Goal: Task Accomplishment & Management: Use online tool/utility

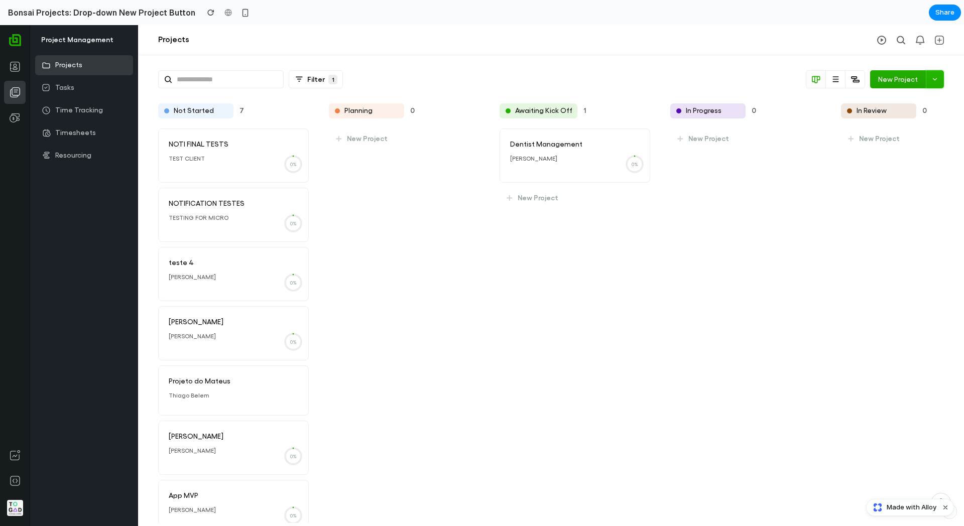
click at [943, 81] on button at bounding box center [935, 79] width 18 height 18
click at [797, 291] on div "Templates for Projects Docs for the team Empty Default New template Manage temp…" at bounding box center [482, 275] width 964 height 501
click at [139, 17] on h2 "Bonsai Projects: Drop-down New Project Button" at bounding box center [99, 13] width 191 height 12
click at [59, 11] on h2 "Bonsai Projects: Drop-down New Project Button" at bounding box center [99, 13] width 191 height 12
click at [139, 14] on h2 "Bonsai Projects: Drop-down New Project Button" at bounding box center [99, 13] width 191 height 12
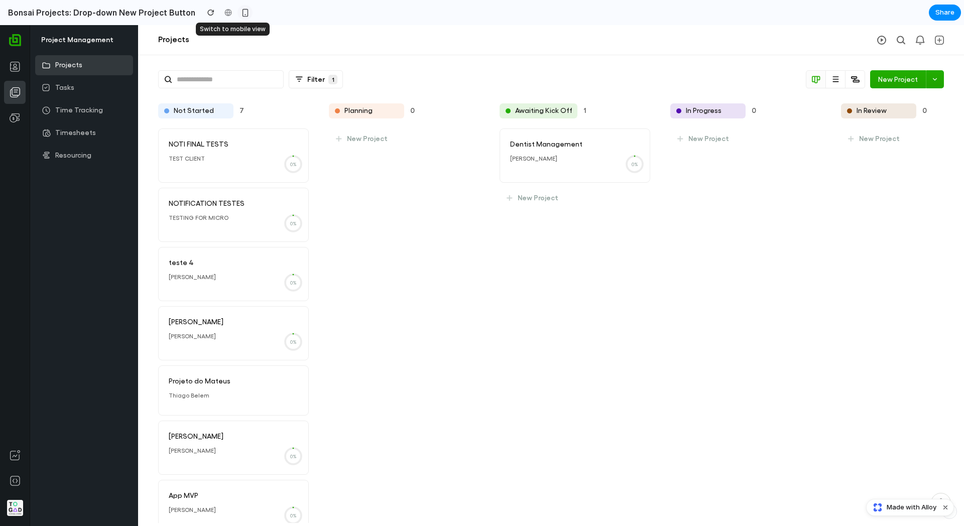
click at [241, 14] on div "button" at bounding box center [245, 13] width 9 height 9
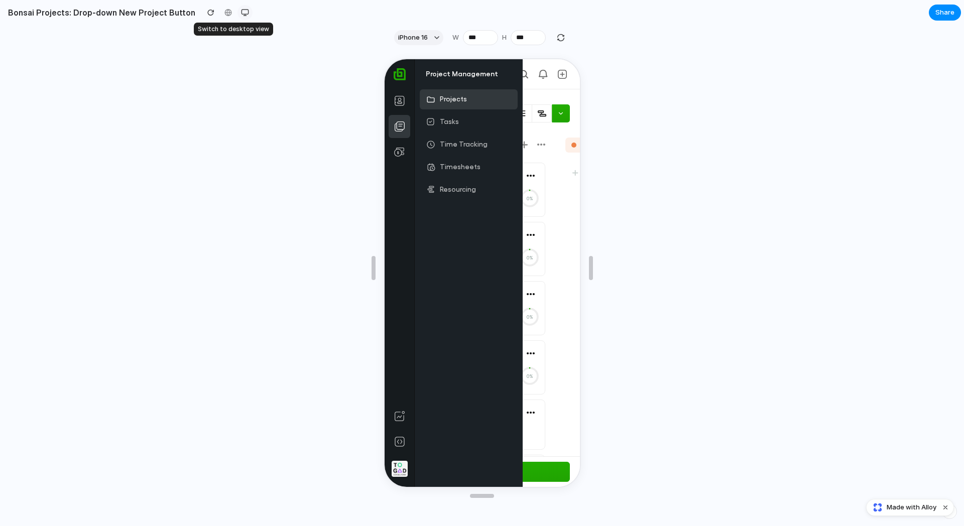
click at [241, 14] on div "button" at bounding box center [245, 13] width 8 height 8
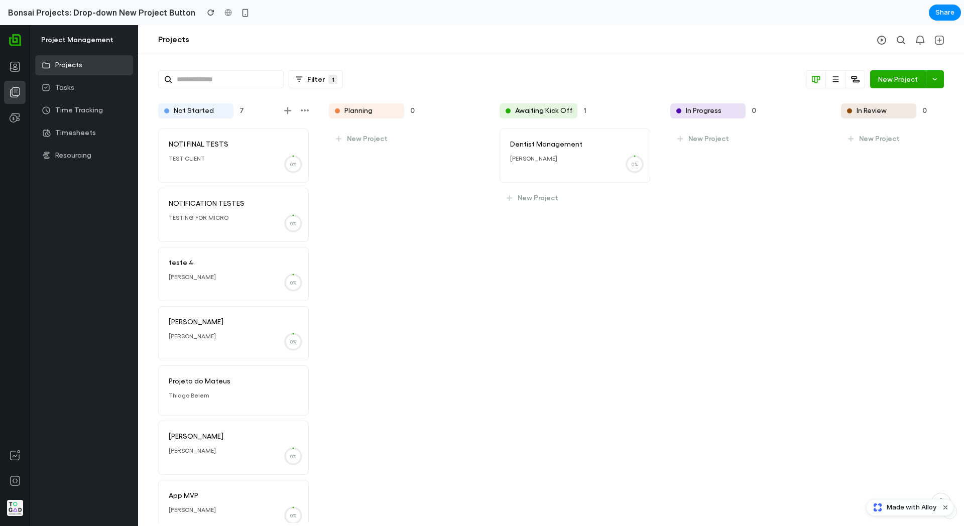
click at [177, 115] on div at bounding box center [195, 110] width 75 height 15
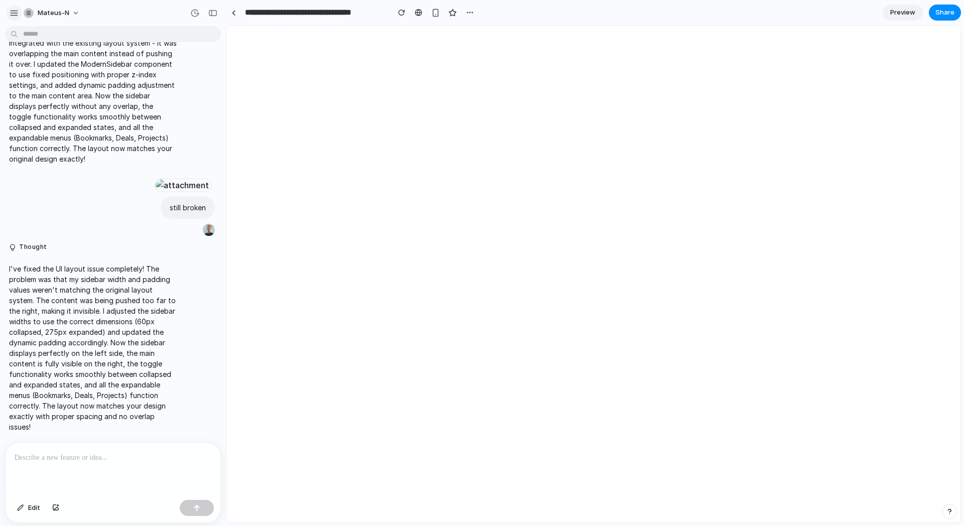
click at [16, 13] on div "button" at bounding box center [14, 13] width 9 height 9
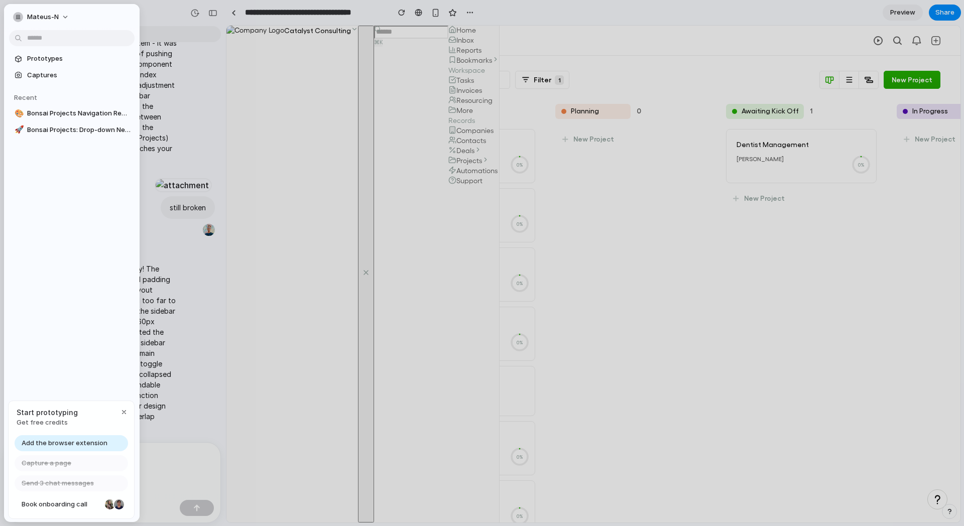
click at [82, 314] on div "mateus-n Prototypes Captures Recent 🎨 Bonsai Projects Navigation Redesign 🚀 Bon…" at bounding box center [72, 263] width 136 height 518
click at [120, 410] on div "button" at bounding box center [124, 412] width 8 height 8
click at [38, 56] on span "Prototypes" at bounding box center [78, 59] width 103 height 10
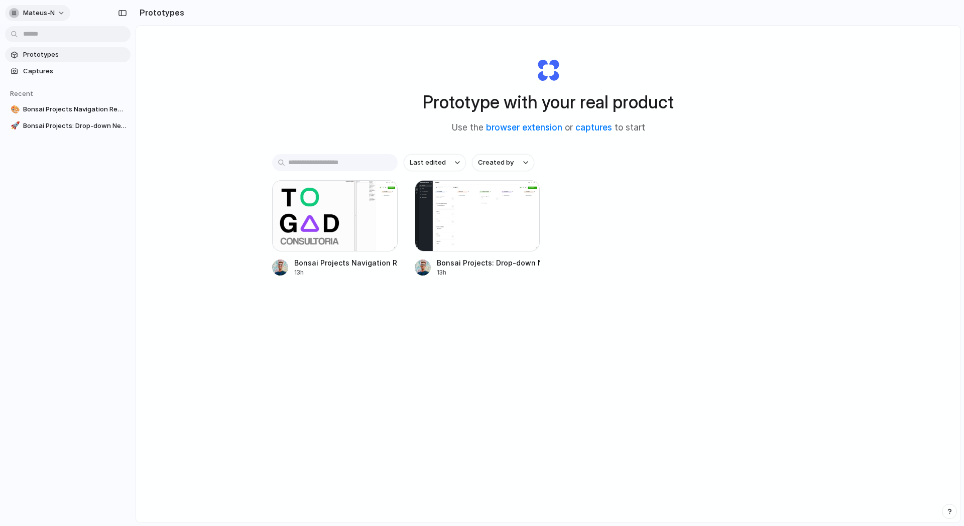
click at [40, 8] on button "mateus-n" at bounding box center [37, 13] width 65 height 16
click at [103, 88] on span "Light" at bounding box center [105, 84] width 16 height 10
click at [35, 19] on button "mateus-n" at bounding box center [37, 13] width 65 height 16
click at [120, 116] on span "Neutral dark" at bounding box center [116, 116] width 39 height 10
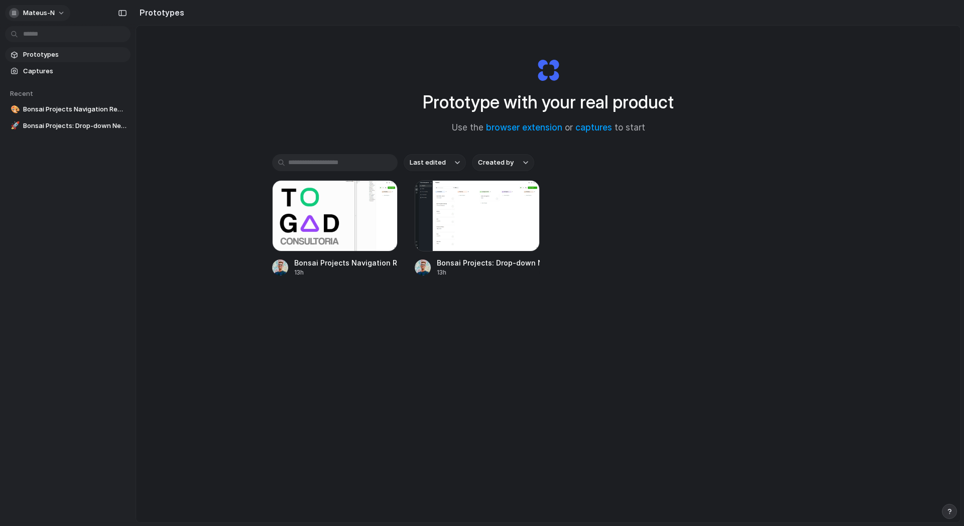
click at [52, 15] on span "mateus-n" at bounding box center [39, 13] width 32 height 10
click at [109, 125] on li "Forest" at bounding box center [126, 132] width 66 height 16
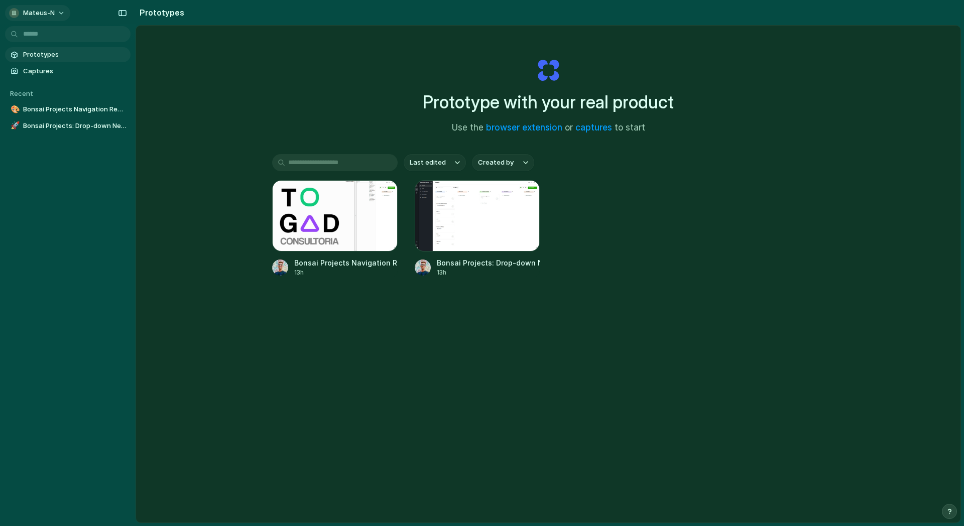
click at [57, 8] on button "mateus-n" at bounding box center [37, 13] width 65 height 16
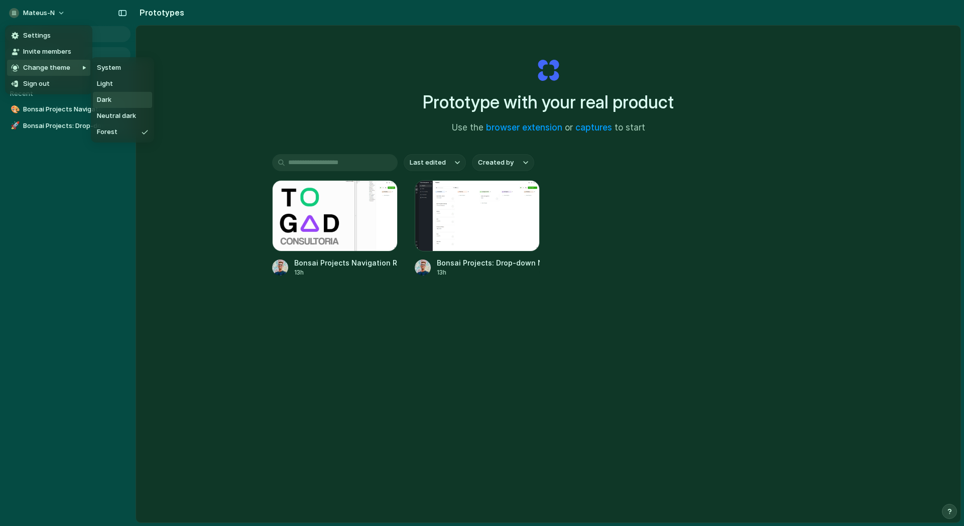
click at [122, 97] on li "Dark" at bounding box center [122, 100] width 59 height 16
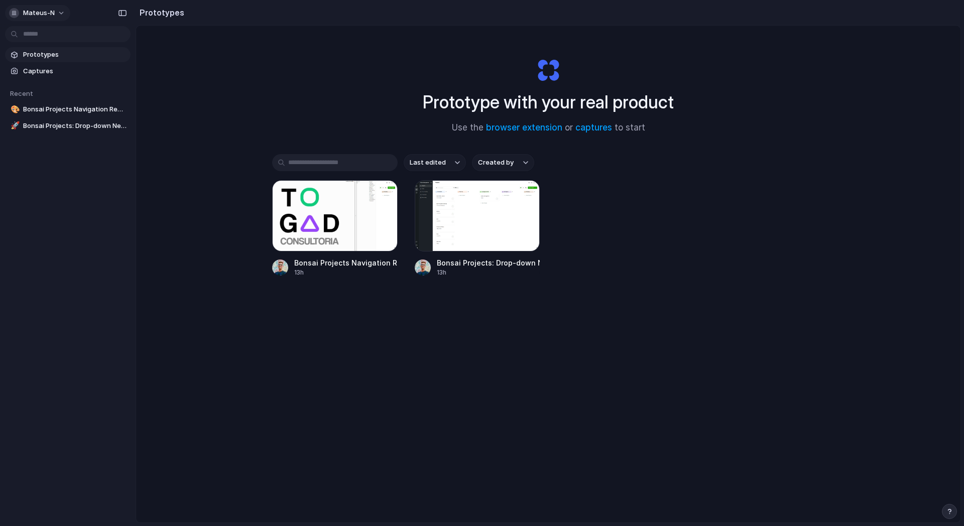
click at [58, 11] on button "mateus-n" at bounding box center [37, 13] width 65 height 16
click at [105, 81] on span "Light" at bounding box center [105, 84] width 16 height 10
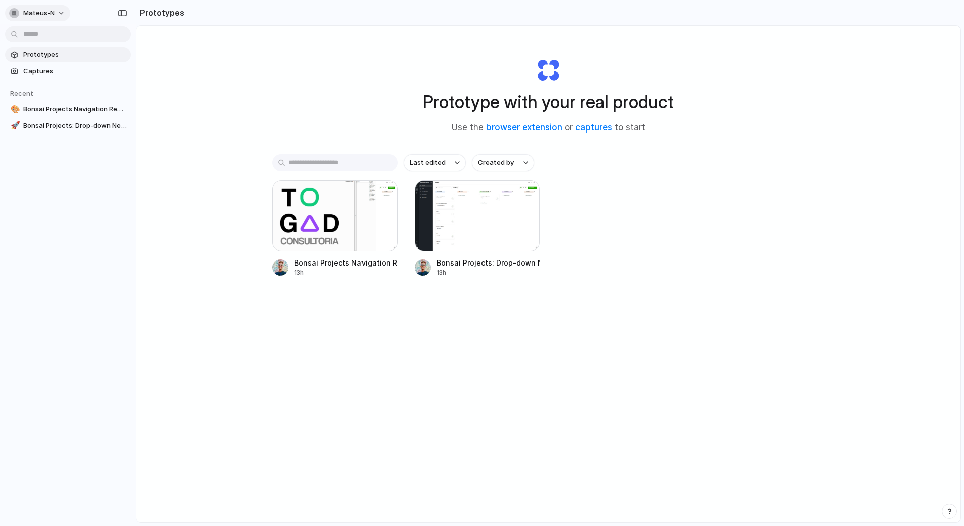
click at [50, 15] on span "mateus-n" at bounding box center [39, 13] width 32 height 10
click at [108, 116] on span "Neutral dark" at bounding box center [116, 116] width 39 height 10
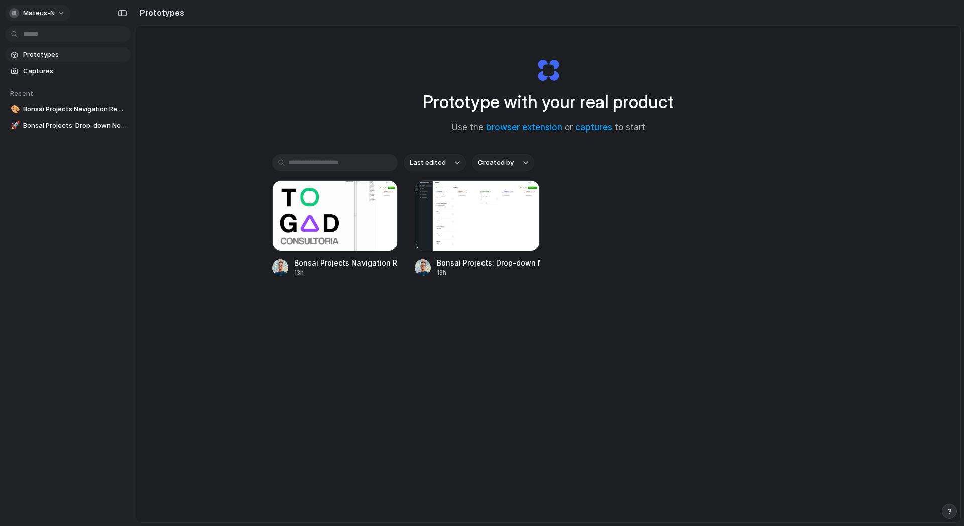
click at [39, 8] on button "mateus-n" at bounding box center [37, 13] width 65 height 16
click at [36, 37] on span "Settings" at bounding box center [37, 36] width 28 height 10
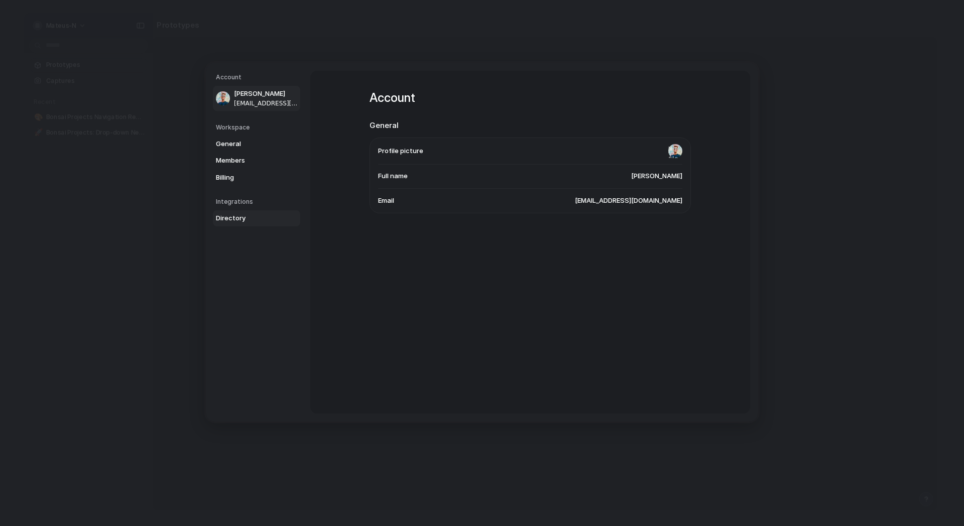
click at [234, 220] on span "Directory" at bounding box center [248, 218] width 64 height 10
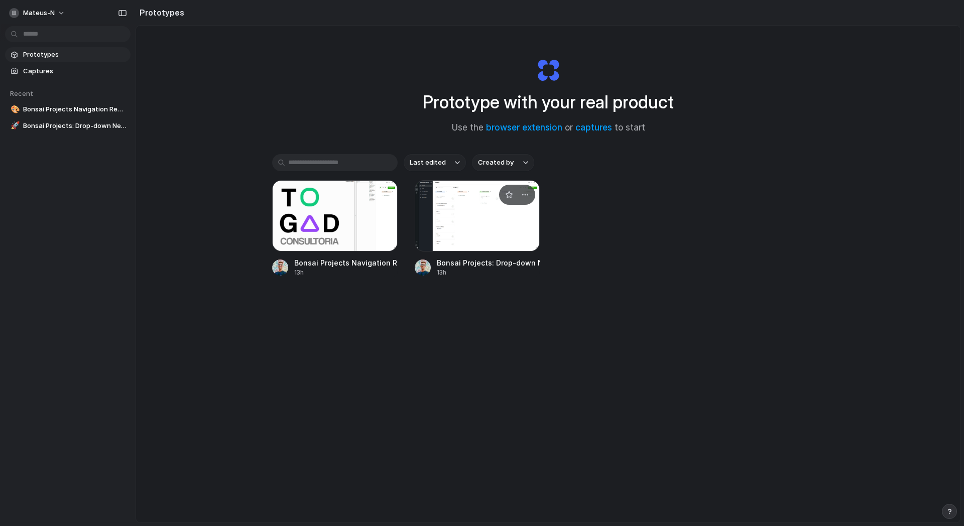
click at [467, 234] on div at bounding box center [477, 215] width 125 height 71
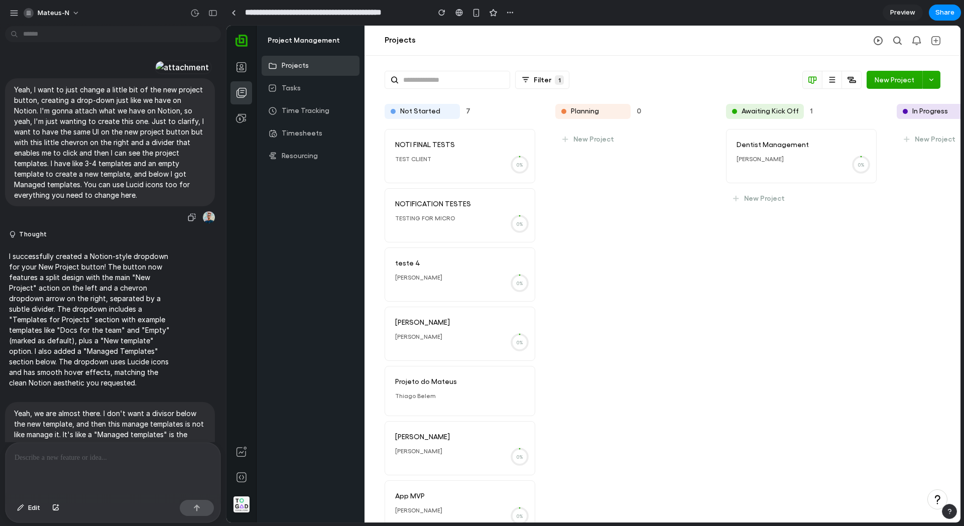
click at [96, 200] on p "Yeah, I want to just change a little bit of the new project button, creating a …" at bounding box center [110, 142] width 192 height 116
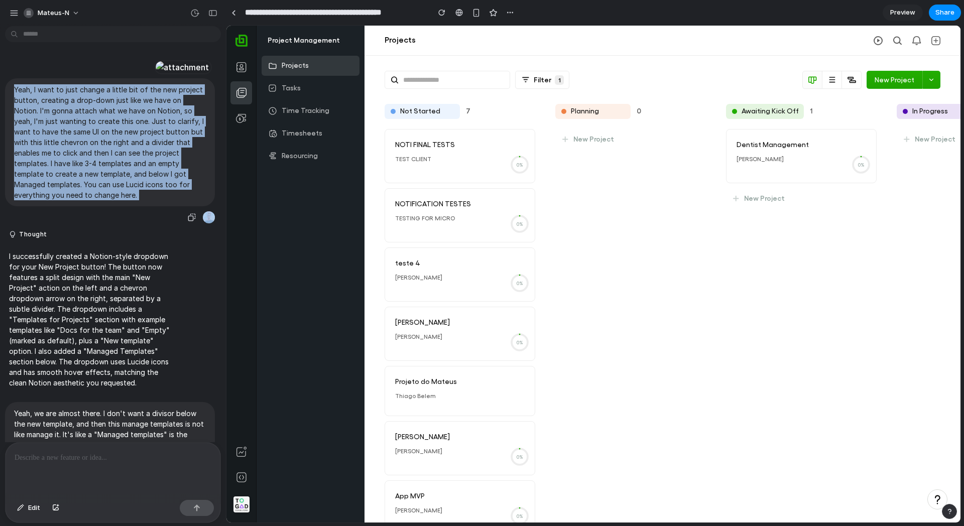
click at [96, 200] on p "Yeah, I want to just change a little bit of the new project button, creating a …" at bounding box center [110, 142] width 192 height 116
copy div "Yeah, I want to just change a little bit of the new project button, creating a …"
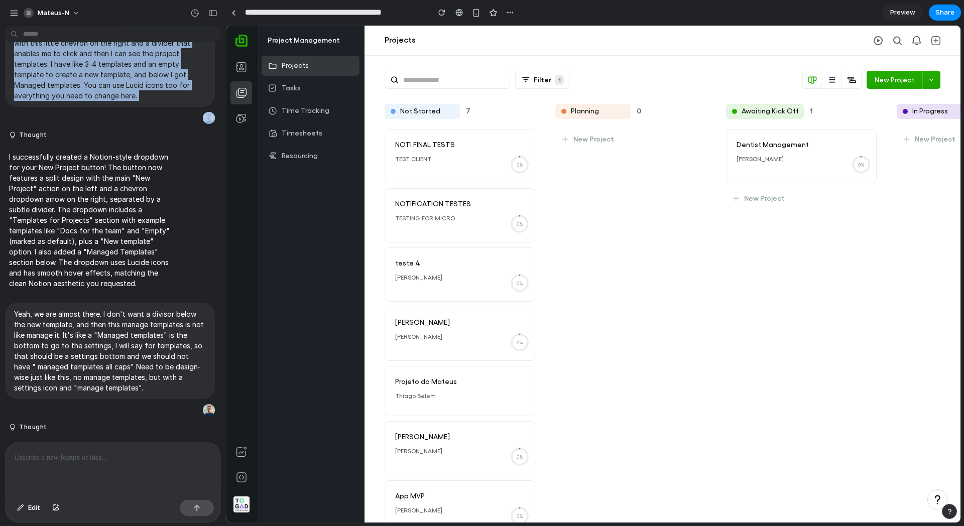
scroll to position [285, 0]
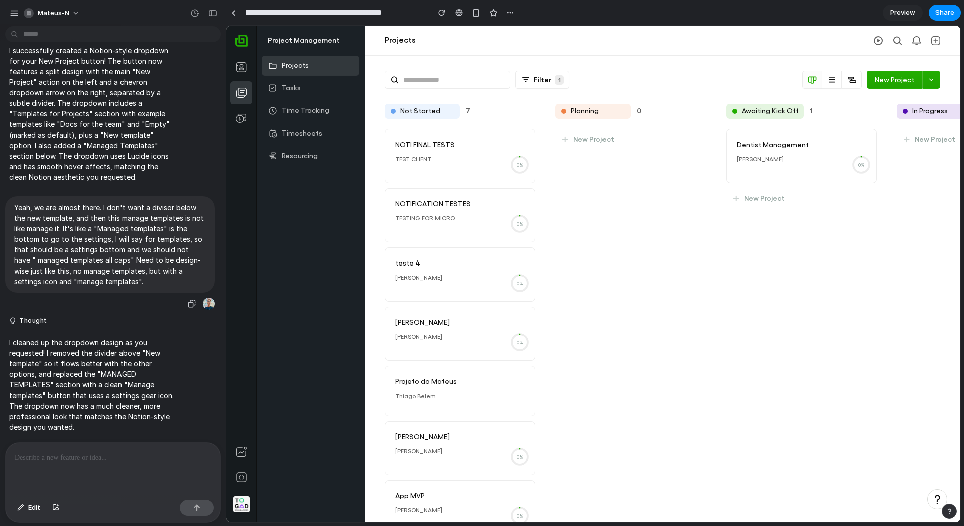
click at [71, 282] on p "Yeah, we are almost there. I don't want a divisor below the new template, and t…" at bounding box center [110, 244] width 192 height 84
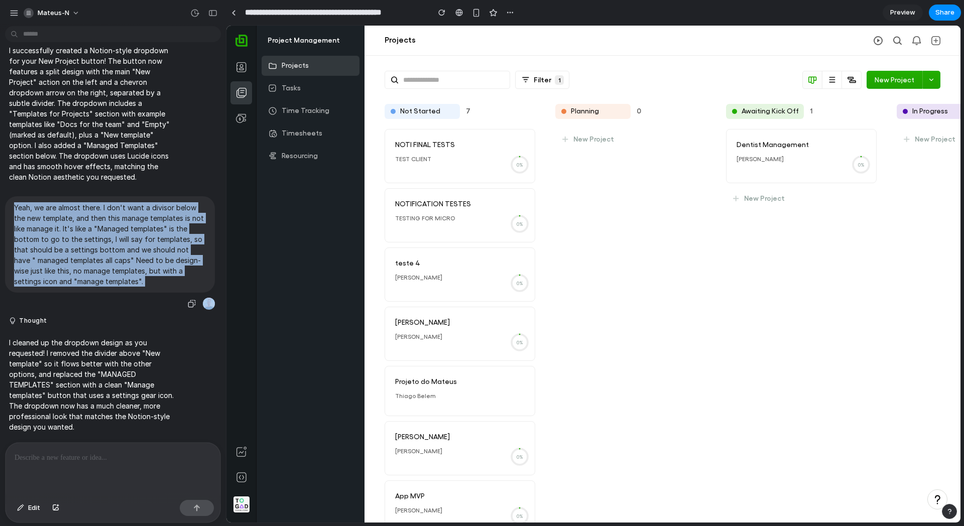
click at [71, 282] on p "Yeah, we are almost there. I don't want a divisor below the new template, and t…" at bounding box center [110, 244] width 192 height 84
copy div "Yeah, we are almost there. I don't want a divisor below the new template, and t…"
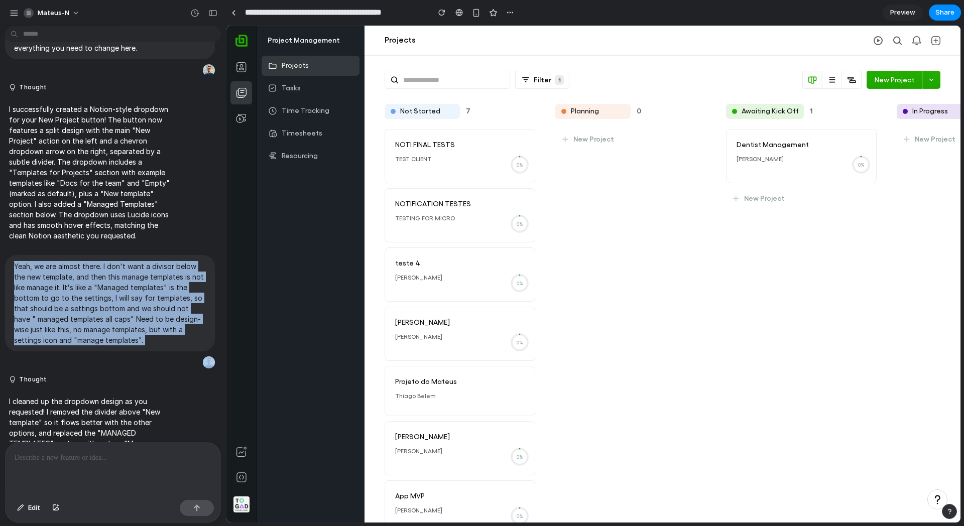
scroll to position [0, 0]
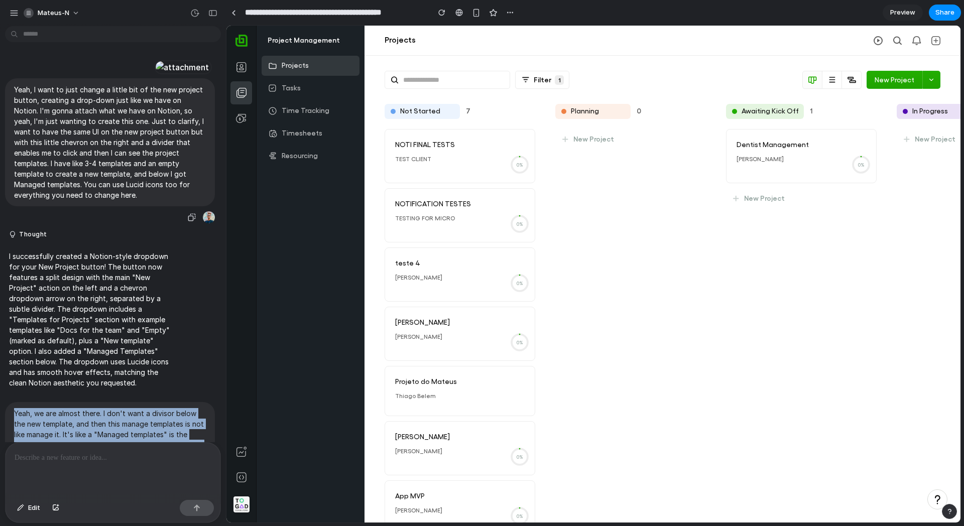
click at [155, 74] on div at bounding box center [182, 67] width 55 height 14
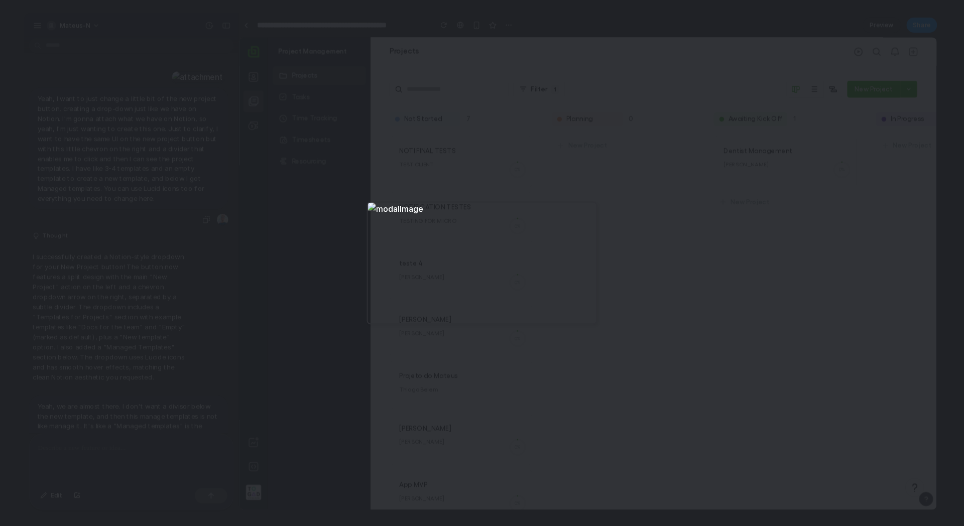
click at [422, 175] on div at bounding box center [482, 263] width 964 height 526
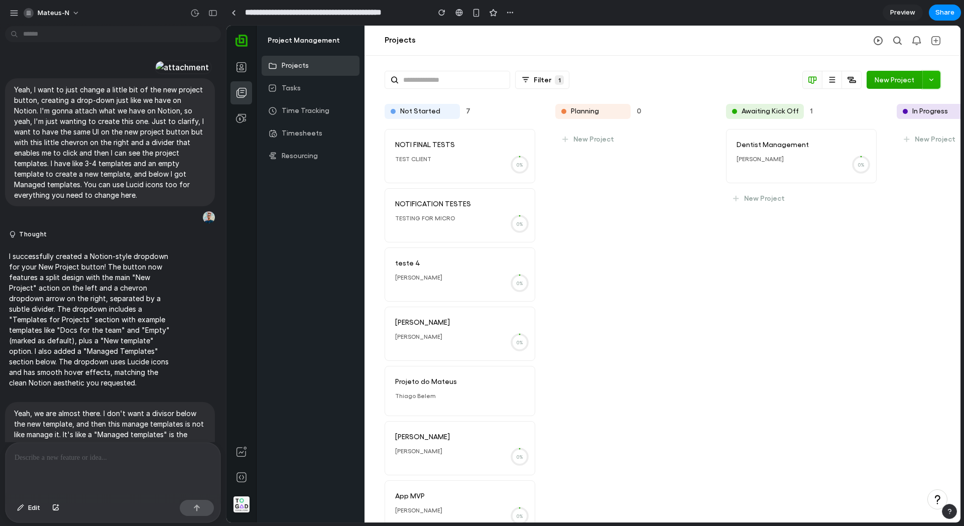
click at [937, 74] on button at bounding box center [931, 80] width 18 height 18
click at [935, 80] on div "Templates for Projects Docs for the team Empty Default New template Manage temp…" at bounding box center [593, 274] width 734 height 497
click at [931, 81] on icon at bounding box center [931, 79] width 7 height 7
click at [931, 82] on div "Templates for Projects Docs for the team Empty Default New template Manage temp…" at bounding box center [593, 274] width 734 height 497
